Goal: Task Accomplishment & Management: Manage account settings

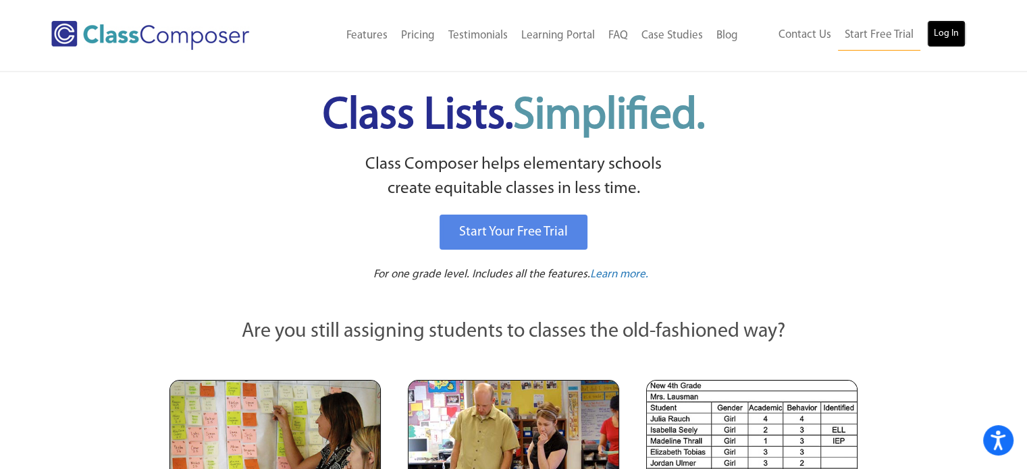
click at [956, 43] on link "Log In" at bounding box center [946, 33] width 38 height 27
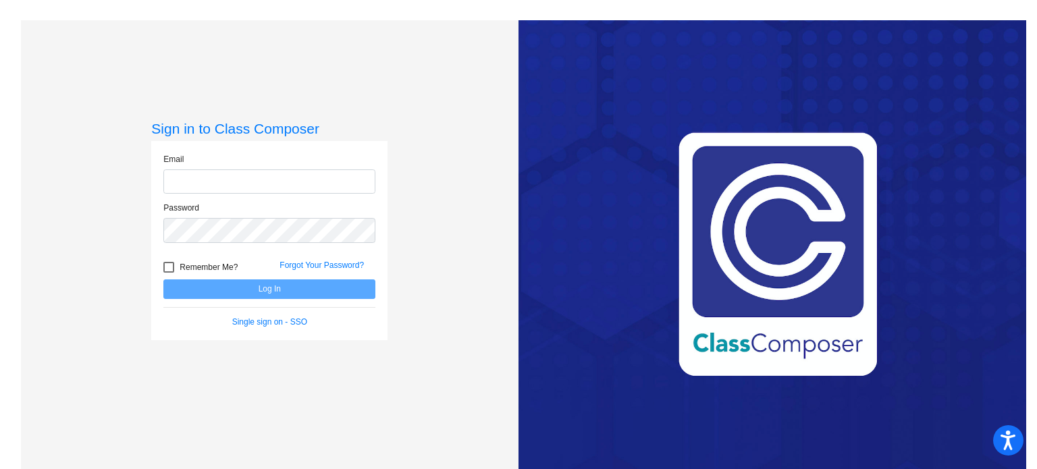
type input "ericaandrews@ccs.k12.nc.us"
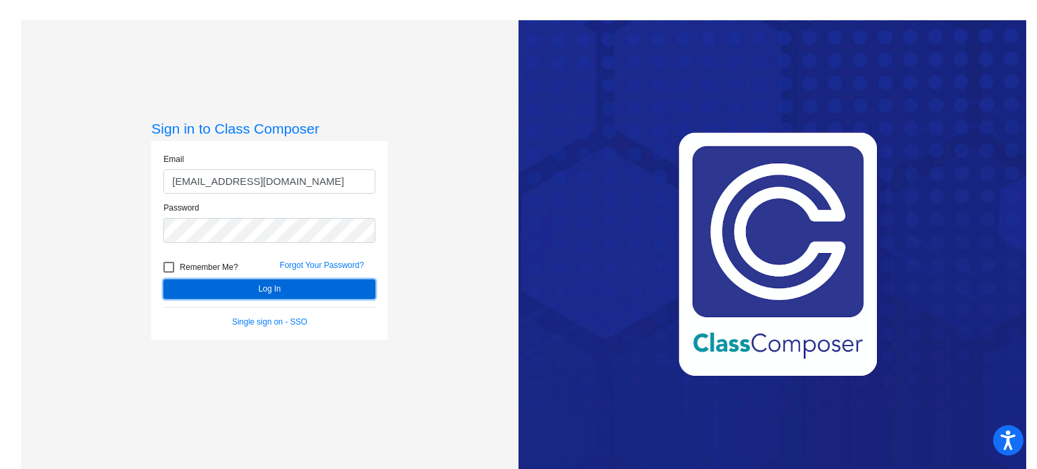
click at [262, 294] on button "Log In" at bounding box center [269, 290] width 212 height 20
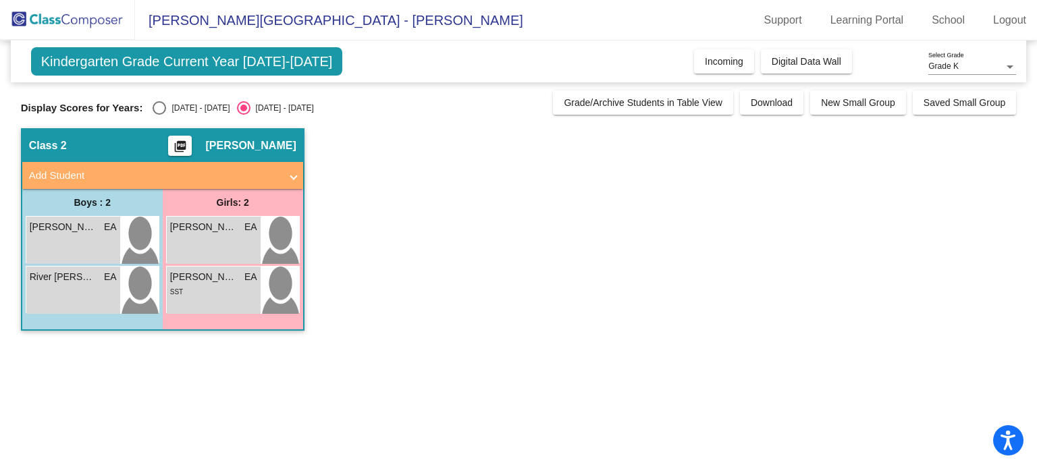
click at [276, 168] on mat-panel-title "Add Student" at bounding box center [154, 176] width 251 height 16
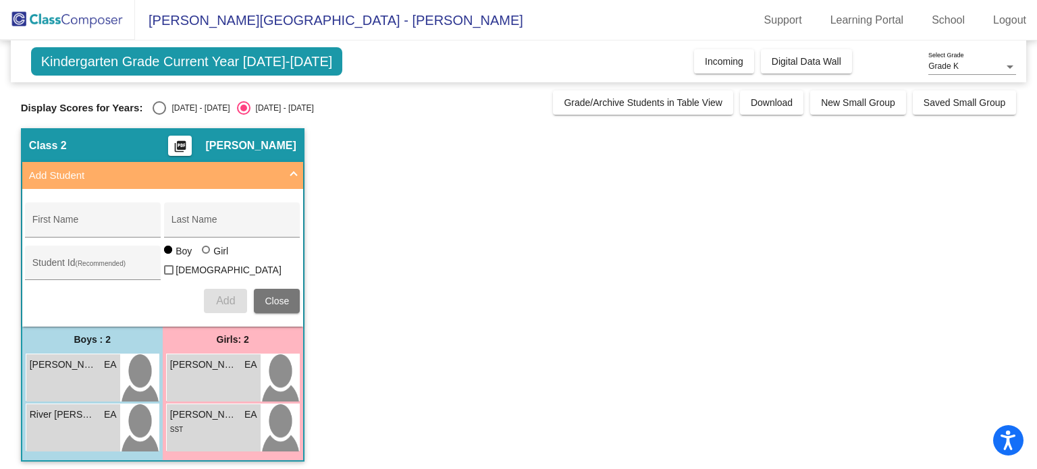
click at [613, 149] on app-classroom "Class 2 picture_as_pdf Erica Andrews Add Student First Name Last Name Student I…" at bounding box center [519, 301] width 996 height 346
click at [699, 70] on button "Incoming" at bounding box center [724, 61] width 60 height 24
